Goal: Transaction & Acquisition: Purchase product/service

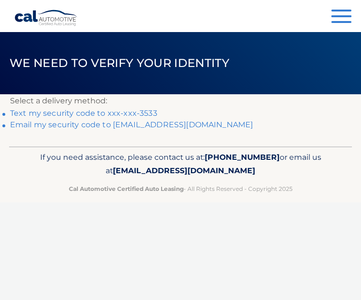
click at [118, 111] on link "Text my security code to xxx-xxx-3533" at bounding box center [83, 112] width 147 height 9
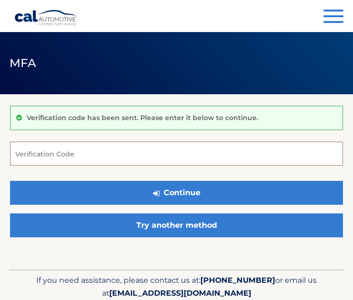
click at [79, 157] on input "Verification Code" at bounding box center [176, 153] width 333 height 24
type input "046868"
click at [10, 181] on button "Continue" at bounding box center [176, 193] width 333 height 24
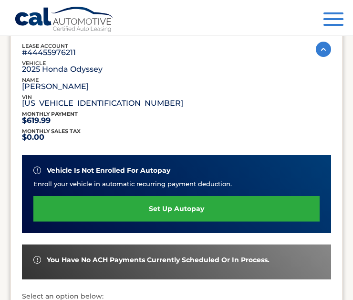
scroll to position [144, 0]
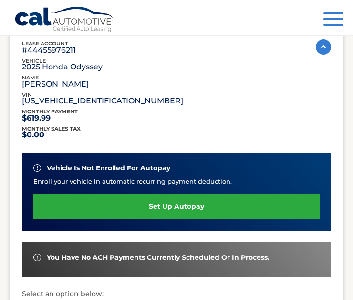
click at [152, 206] on link "set up autopay" at bounding box center [176, 205] width 287 height 25
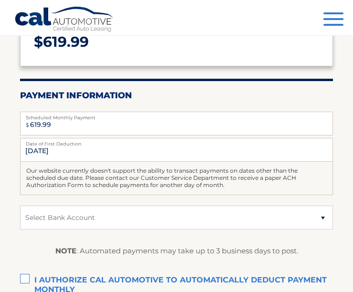
scroll to position [125, 0]
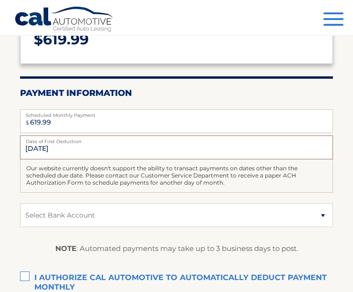
click at [40, 148] on input "9/22/2025" at bounding box center [177, 148] width 314 height 24
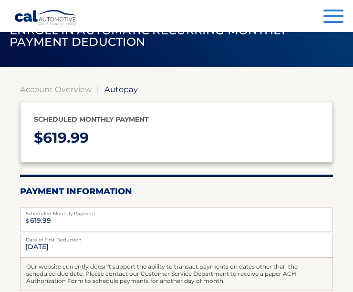
scroll to position [0, 0]
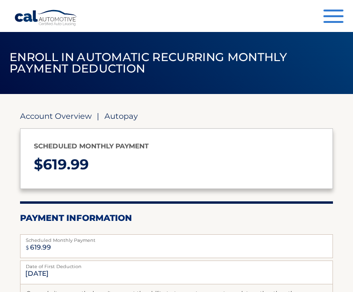
click at [57, 115] on link "Account Overview" at bounding box center [56, 116] width 72 height 10
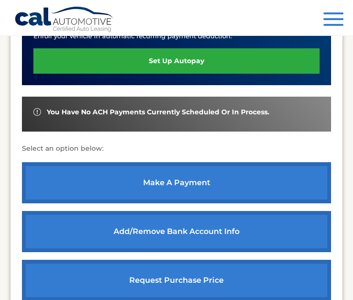
scroll to position [294, 0]
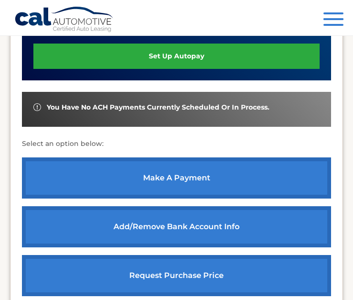
click at [167, 182] on link "make a payment" at bounding box center [177, 177] width 310 height 41
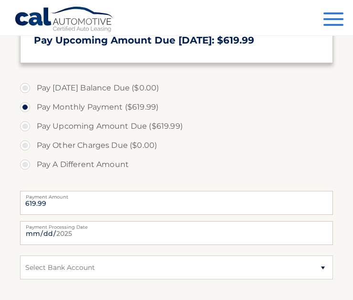
scroll to position [258, 0]
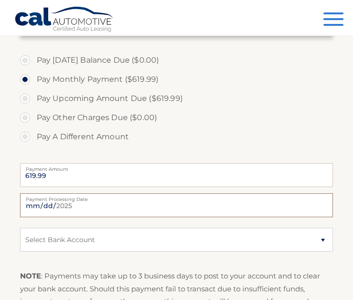
click at [39, 205] on input "[DATE]" at bounding box center [177, 205] width 314 height 24
type input "[DATE]"
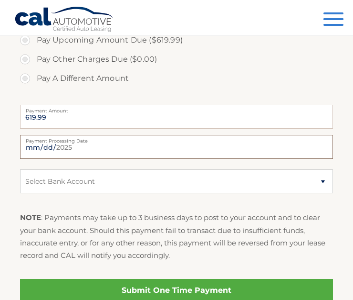
scroll to position [318, 0]
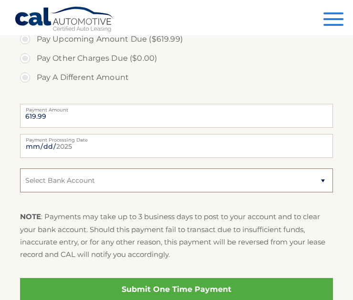
click at [98, 187] on select "Select Bank Account Checking JPMORGAN CHASE BANK, NA *****5896 Checking JPMORGA…" at bounding box center [177, 180] width 314 height 24
select select "ZDkyMWVhZDYtYzAxMy00MjU1LWFmNmEtNzNlOTkwYWUzNzMy"
click at [20, 168] on select "Select Bank Account Checking JPMORGAN CHASE BANK, NA *****5896 Checking JPMORGA…" at bounding box center [177, 180] width 314 height 24
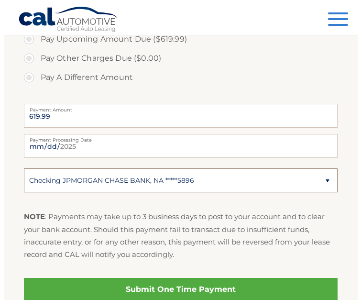
scroll to position [365, 0]
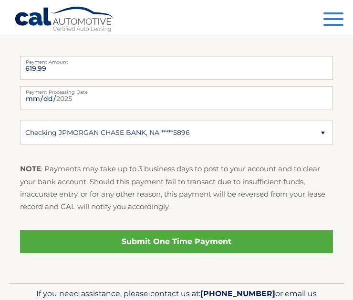
click at [151, 243] on link "Submit One Time Payment" at bounding box center [177, 241] width 314 height 23
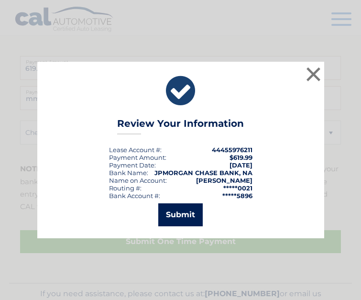
click at [179, 211] on button "Submit" at bounding box center [180, 214] width 44 height 23
